Goal: Check status: Check status

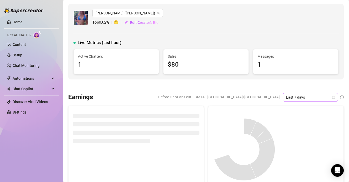
click at [291, 94] on span "Last 7 days" at bounding box center [310, 97] width 49 height 8
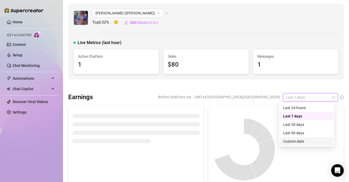
click at [296, 140] on div "Custom date" at bounding box center [306, 141] width 47 height 6
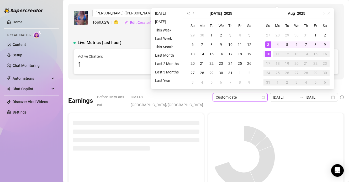
type input "[DATE]"
click at [268, 54] on div "10" at bounding box center [268, 54] width 6 height 6
click at [267, 54] on div "10" at bounding box center [268, 54] width 6 height 6
type input "[DATE]"
